Goal: Information Seeking & Learning: Learn about a topic

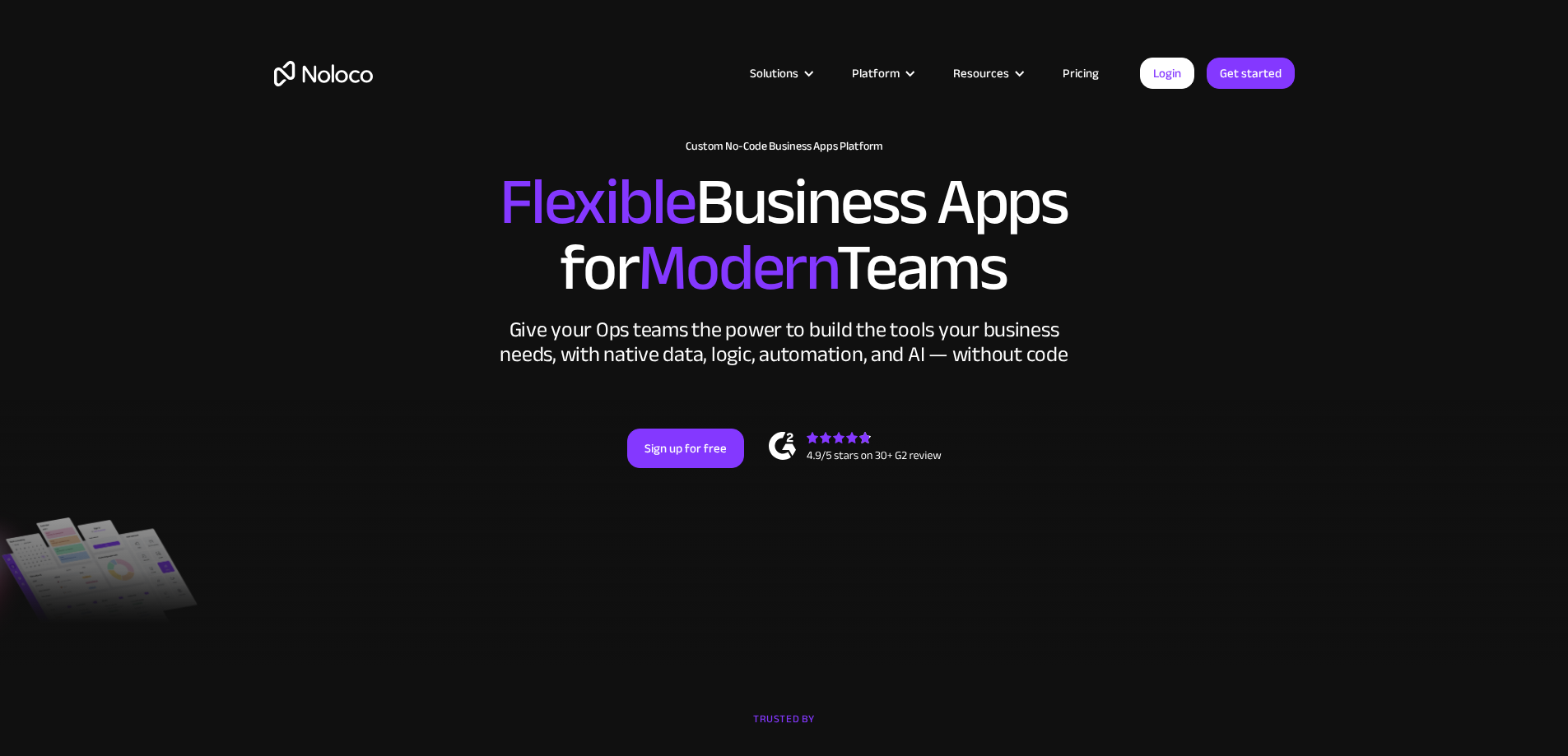
click at [1098, 75] on link "Pricing" at bounding box center [1081, 73] width 77 height 21
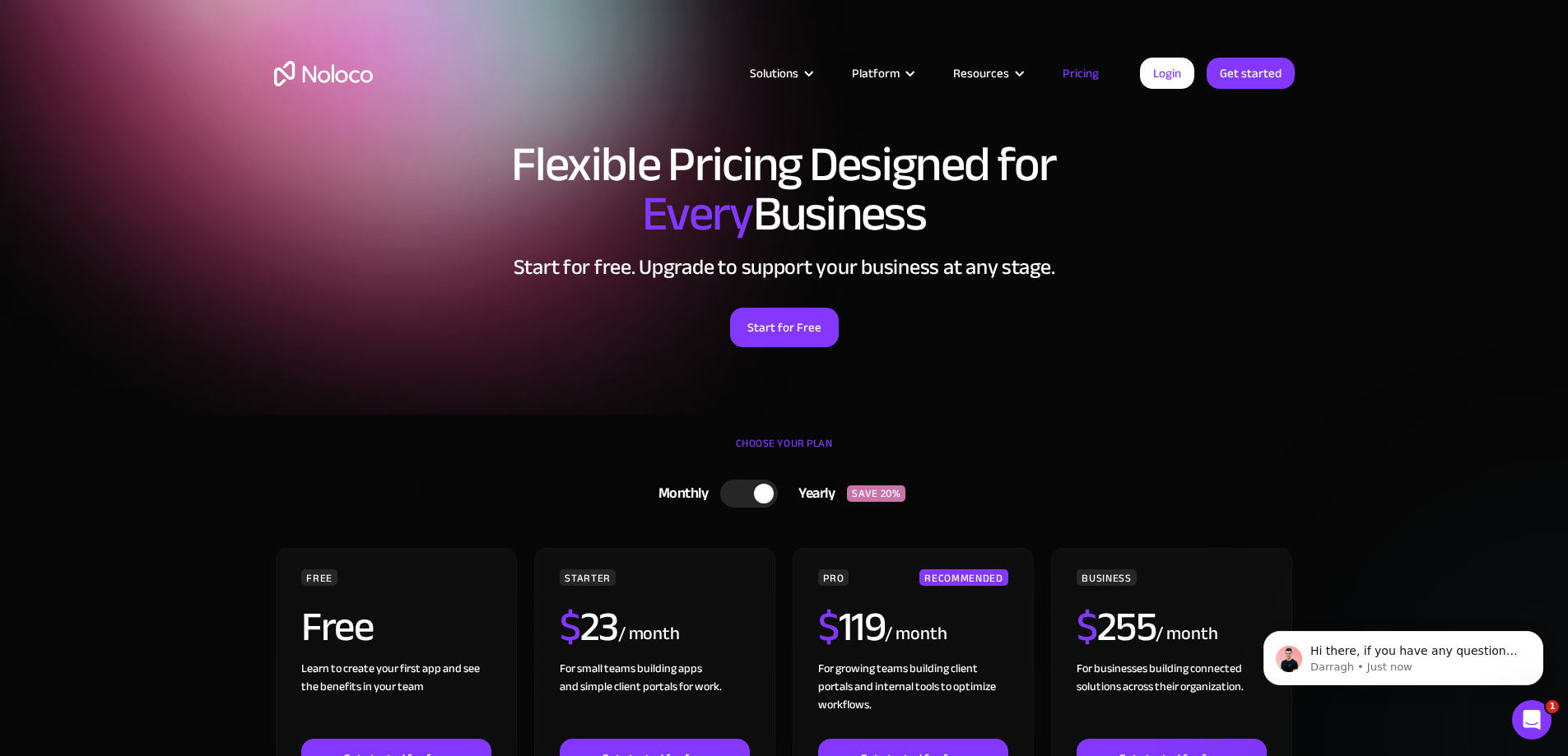
click at [279, 86] on div "Solutions Use Cases Business Types Project Management Keep track of customers, …" at bounding box center [784, 90] width 1054 height 97
click at [309, 73] on img "home" at bounding box center [324, 73] width 99 height 26
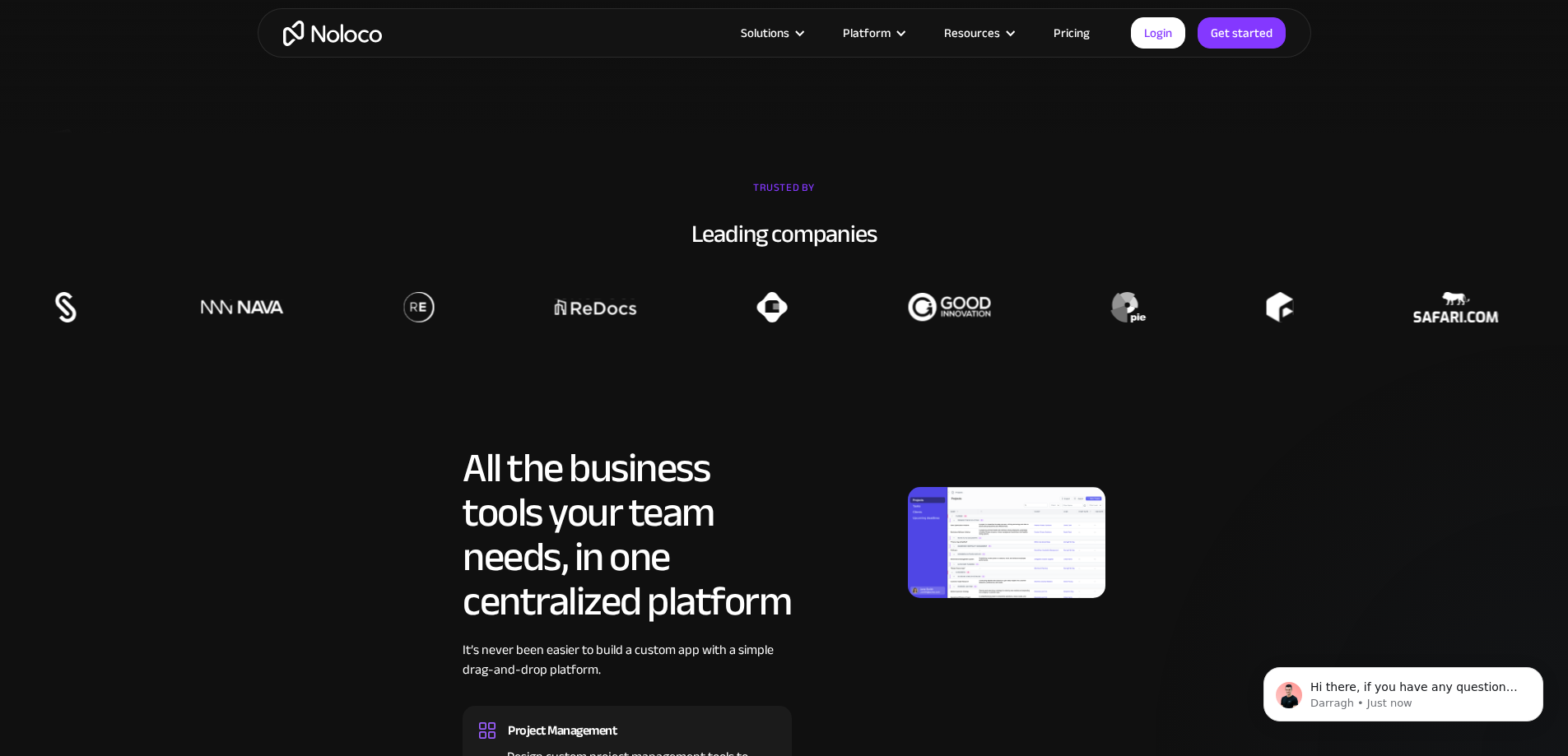
scroll to position [736, 0]
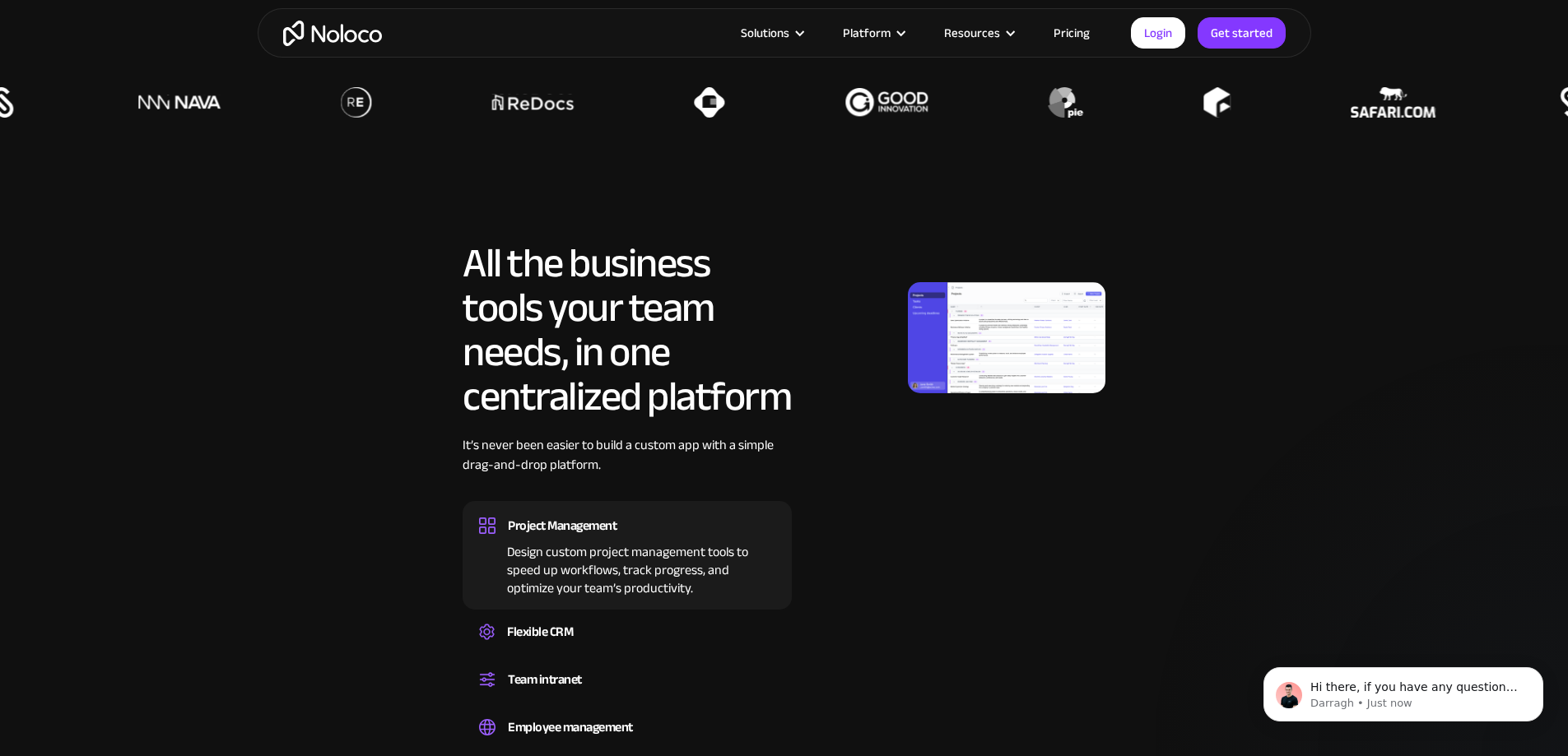
click at [1017, 366] on img at bounding box center [1007, 338] width 198 height 111
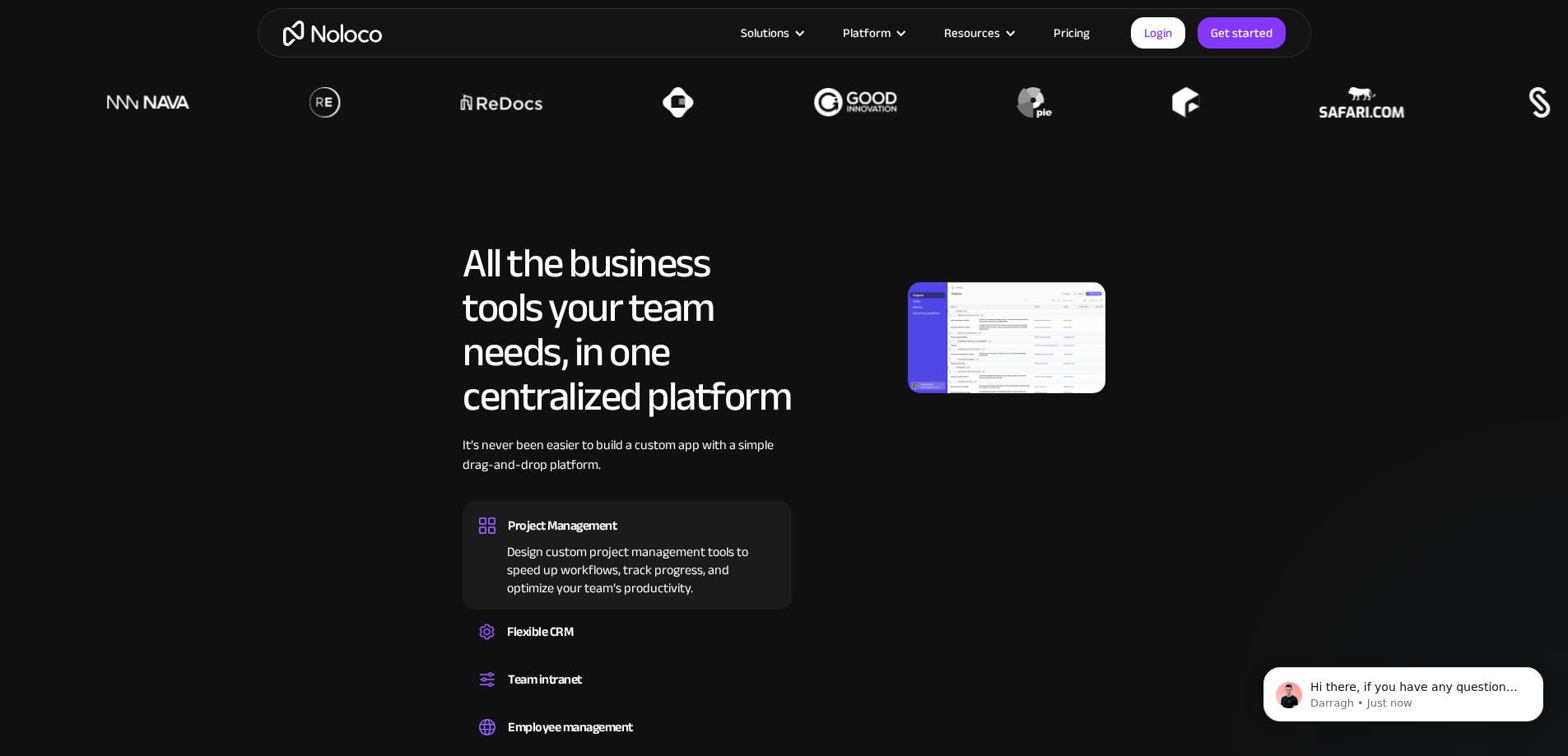
click at [1004, 384] on img at bounding box center [1007, 338] width 198 height 111
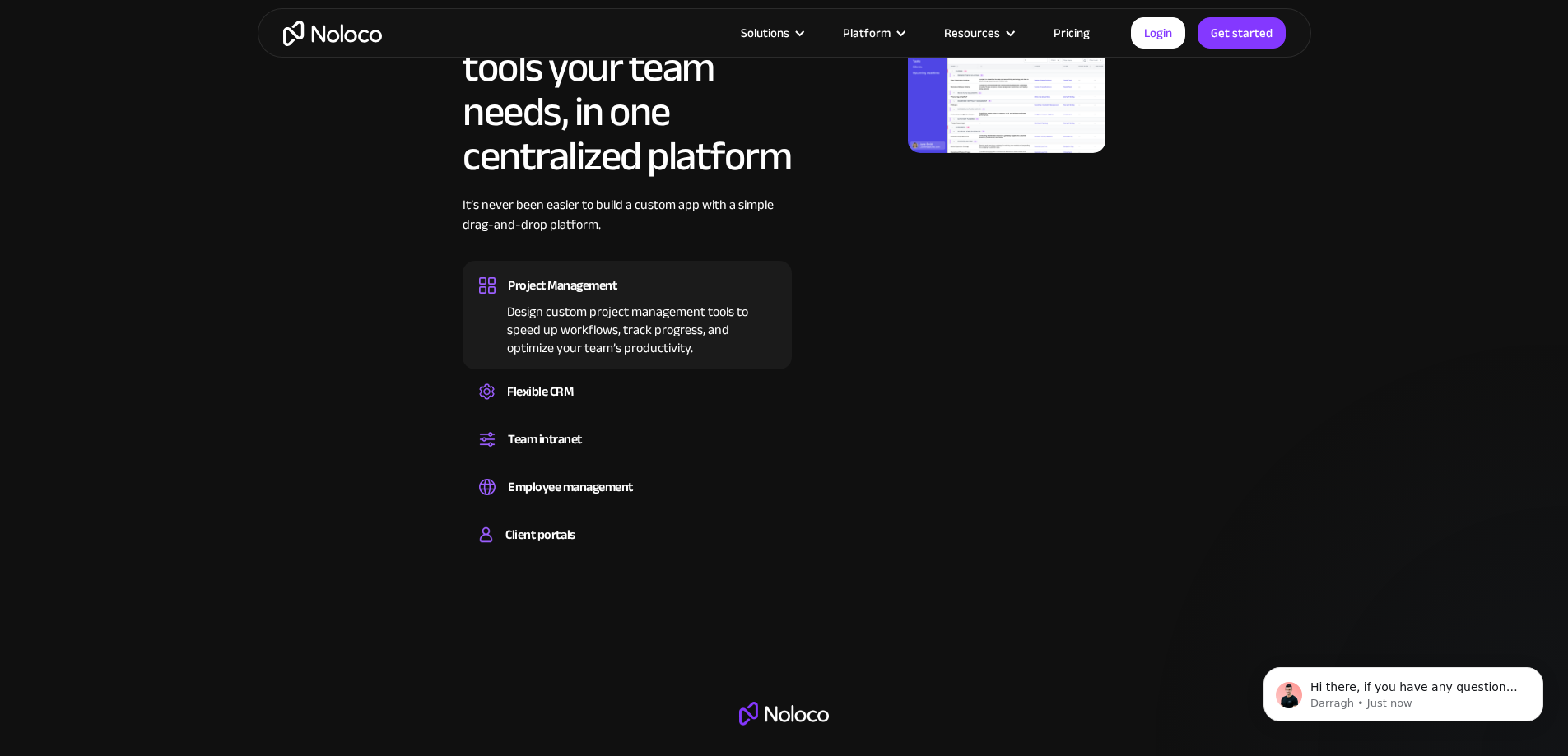
scroll to position [1038, 0]
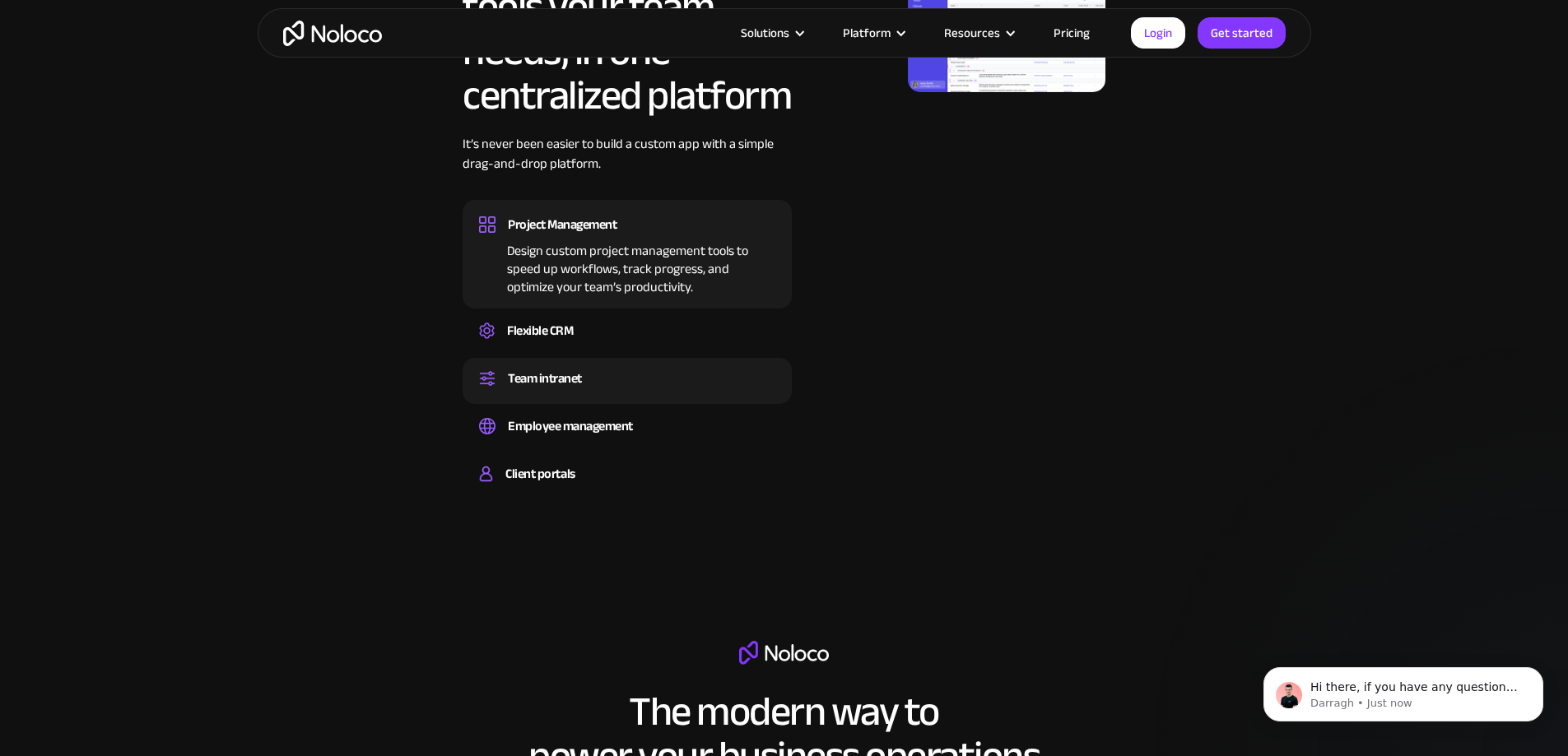
click at [694, 400] on div "Team intranet Set up a central space for your team to collaborate, share inform…" at bounding box center [627, 381] width 330 height 46
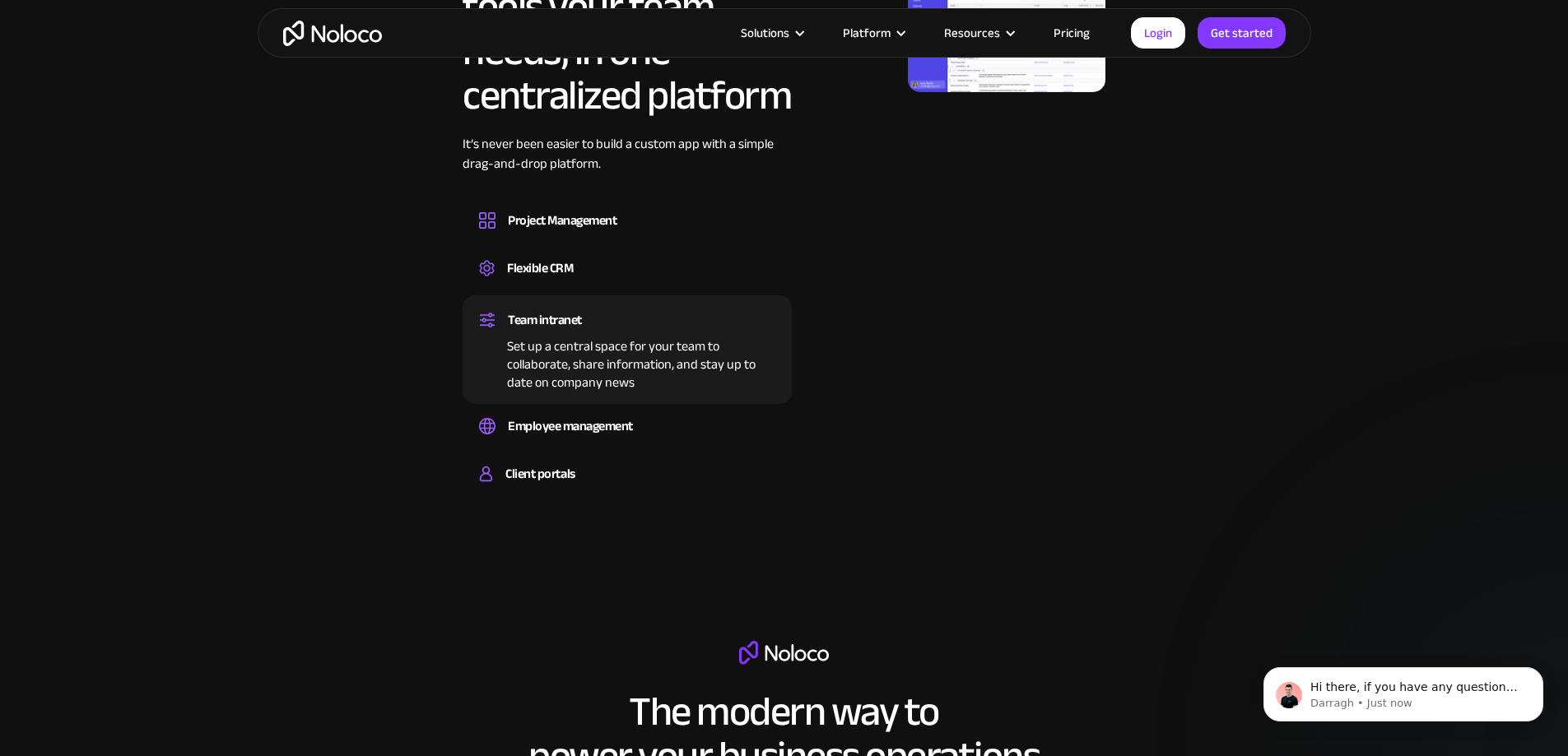
click at [700, 376] on div "Set up a central space for your team to collaborate, share information, and sta…" at bounding box center [627, 362] width 297 height 59
click at [679, 448] on div "Employee management Easily manage employee information, track performance, and …" at bounding box center [627, 428] width 330 height 46
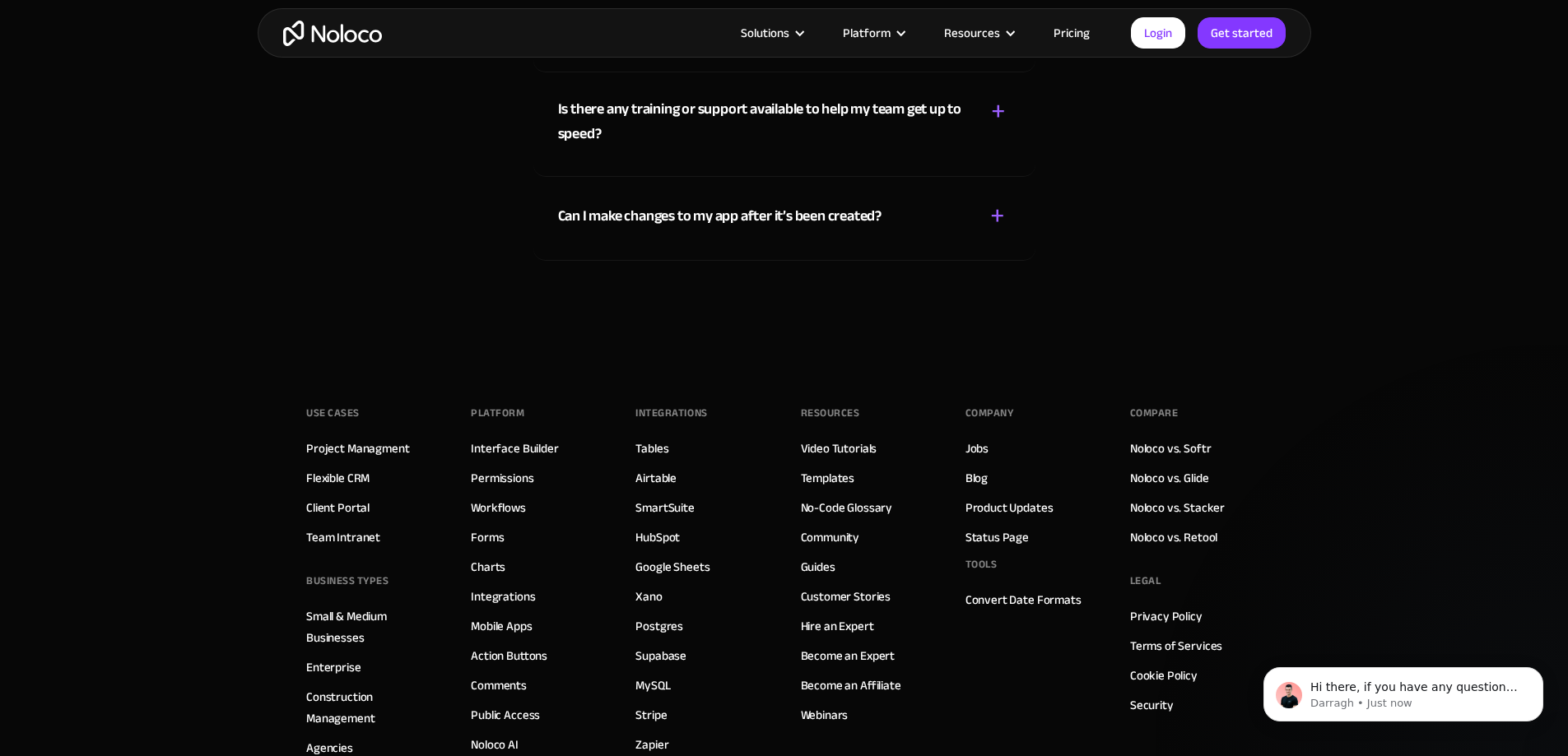
scroll to position [0, 0]
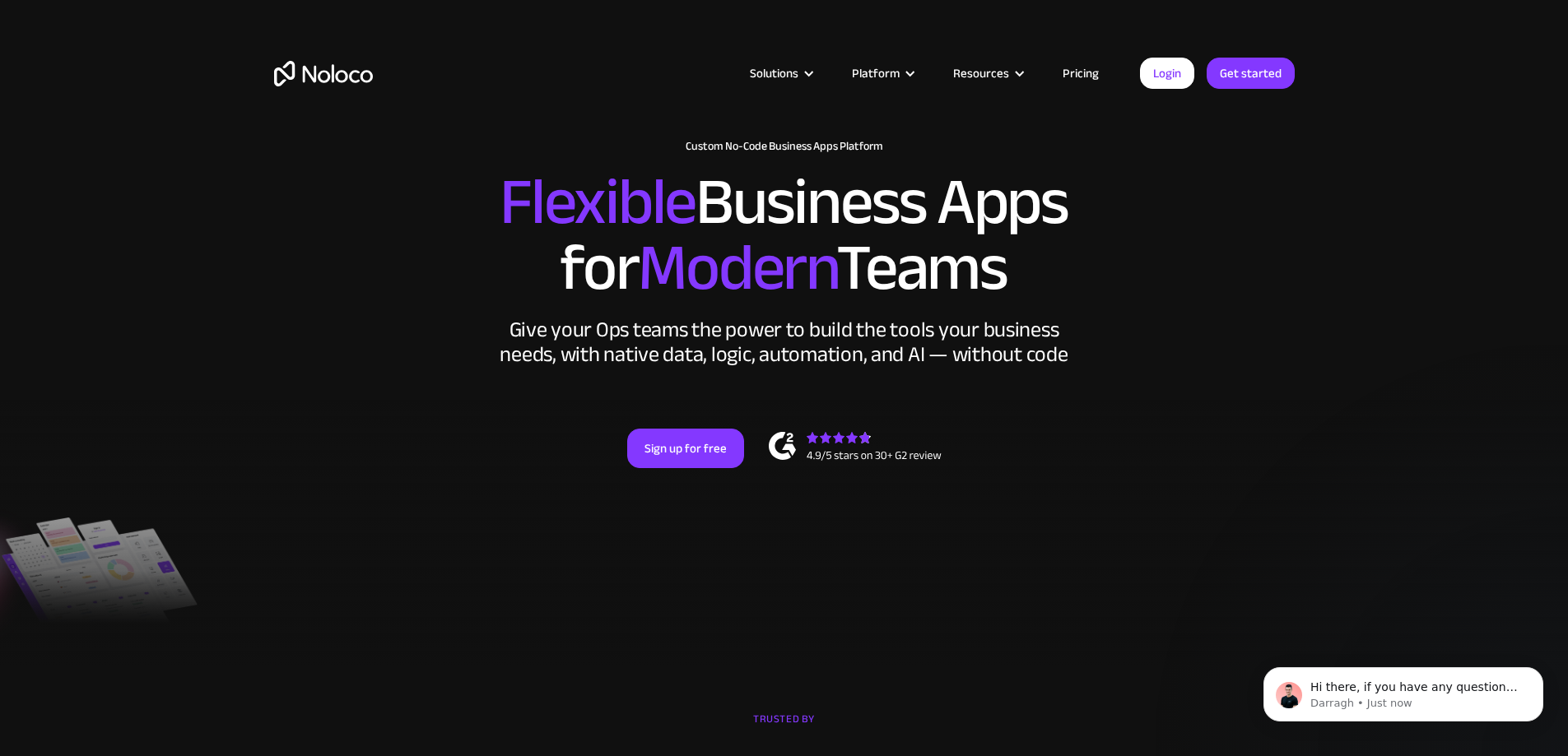
click at [288, 63] on img "home" at bounding box center [324, 73] width 99 height 26
